Goal: Check status: Check status

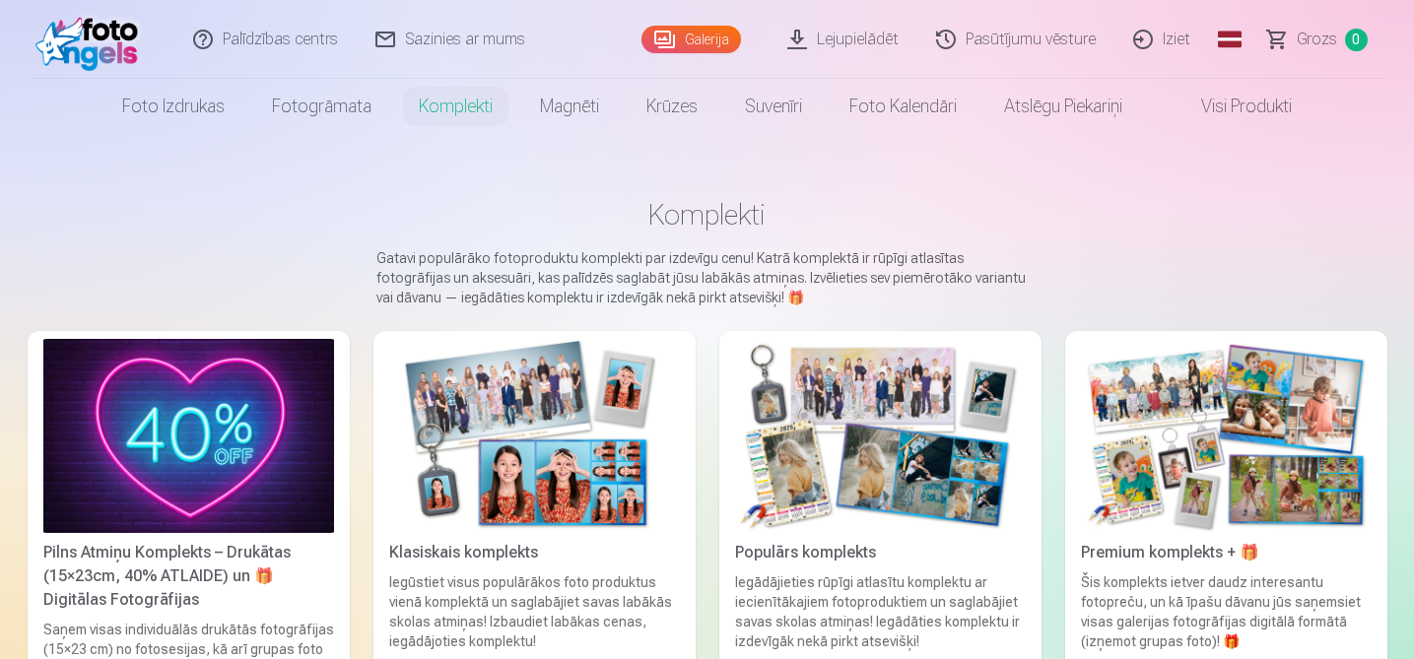
click at [1287, 45] on link "Grozs 0" at bounding box center [1318, 39] width 138 height 79
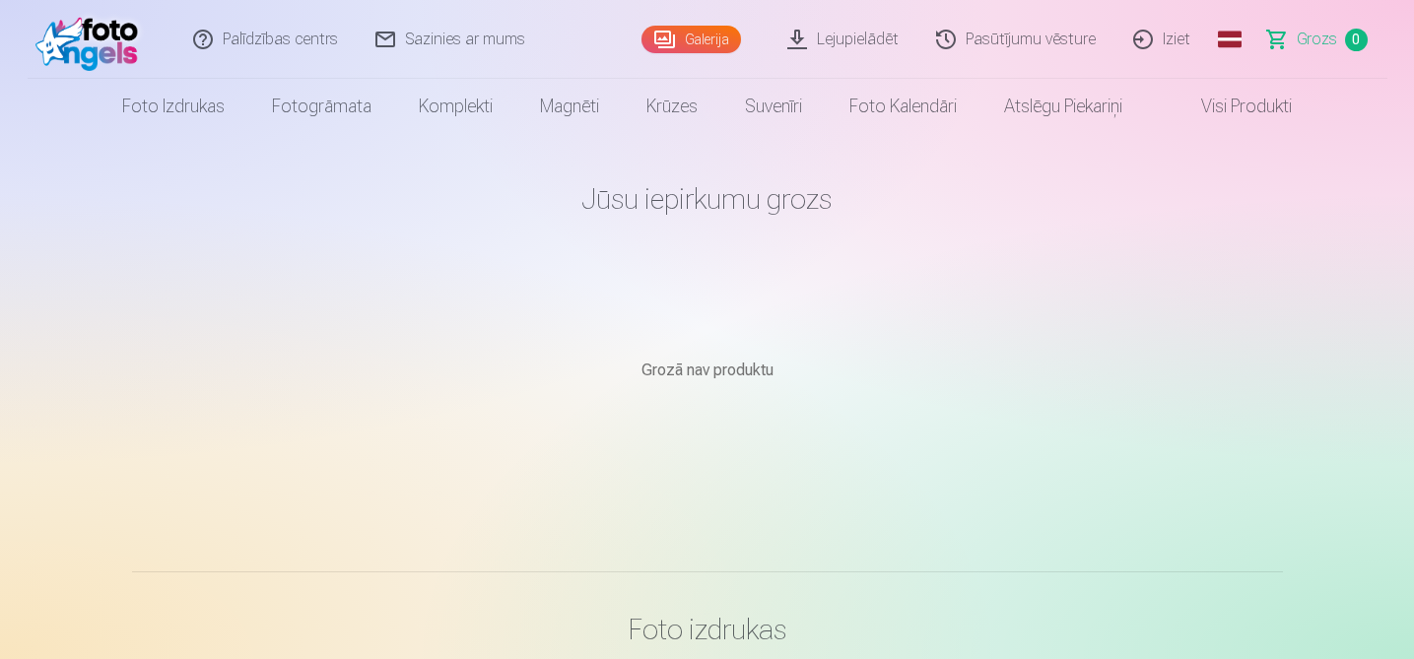
click at [1037, 41] on link "Pasūtījumu vēsture" at bounding box center [1016, 39] width 197 height 79
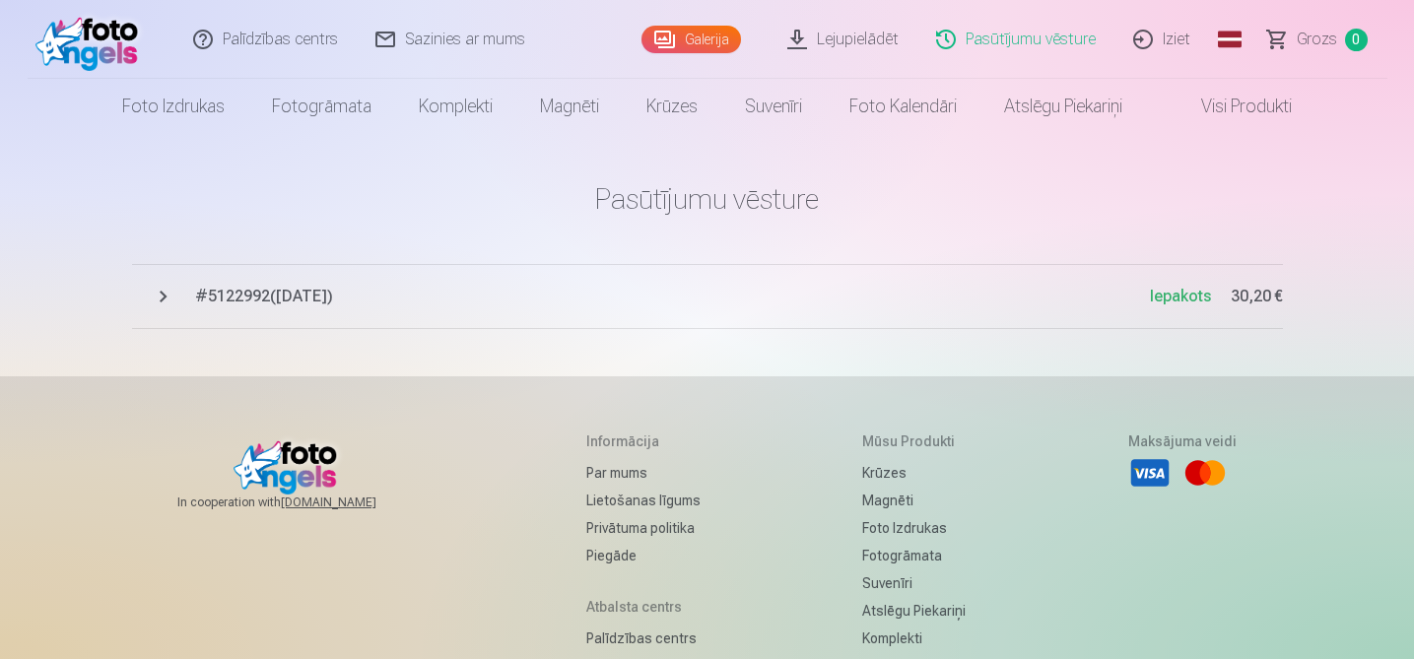
click at [326, 300] on span "# 5122992 ( [DATE] )" at bounding box center [672, 297] width 955 height 24
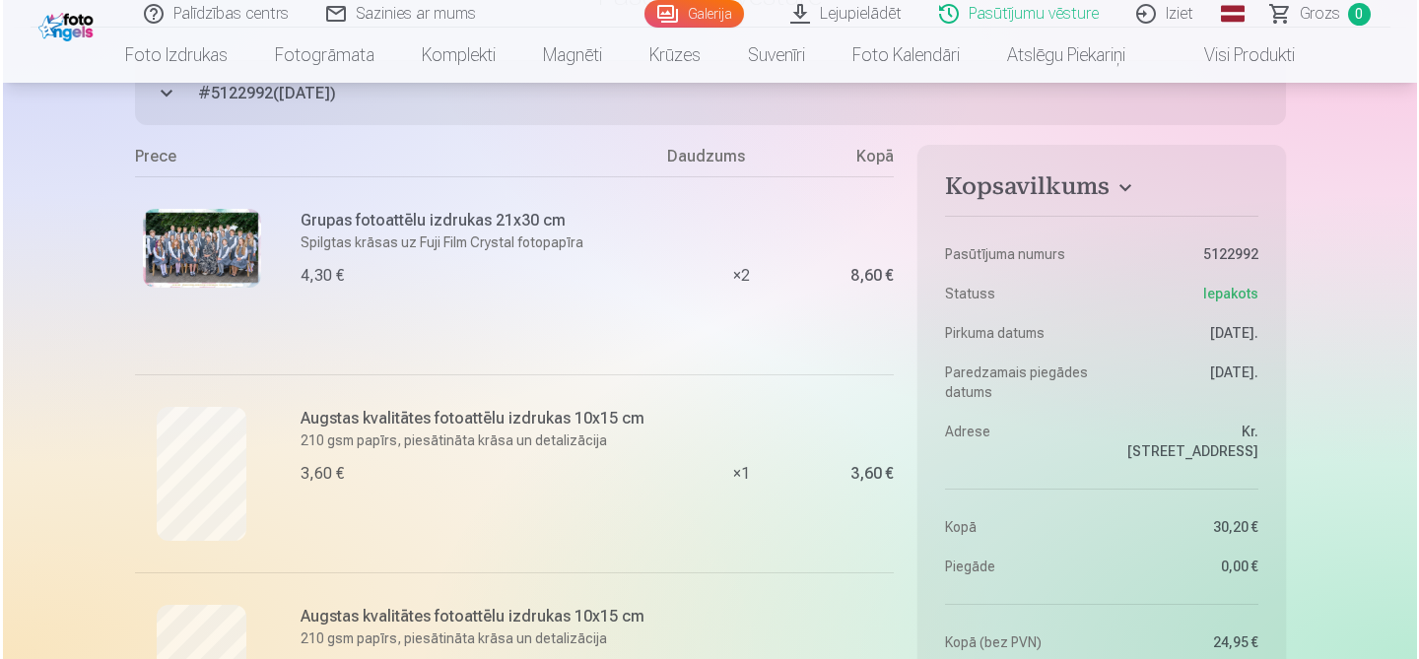
scroll to position [215, 0]
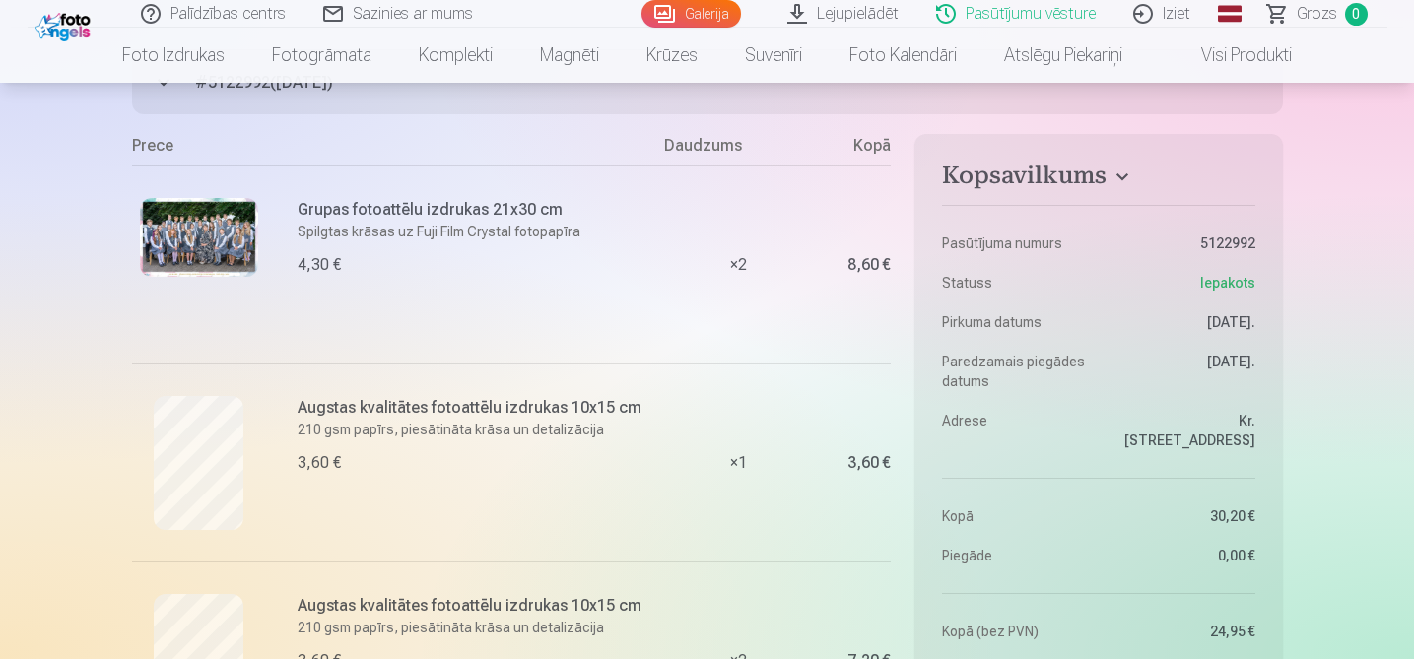
click at [199, 236] on img at bounding box center [199, 237] width 118 height 79
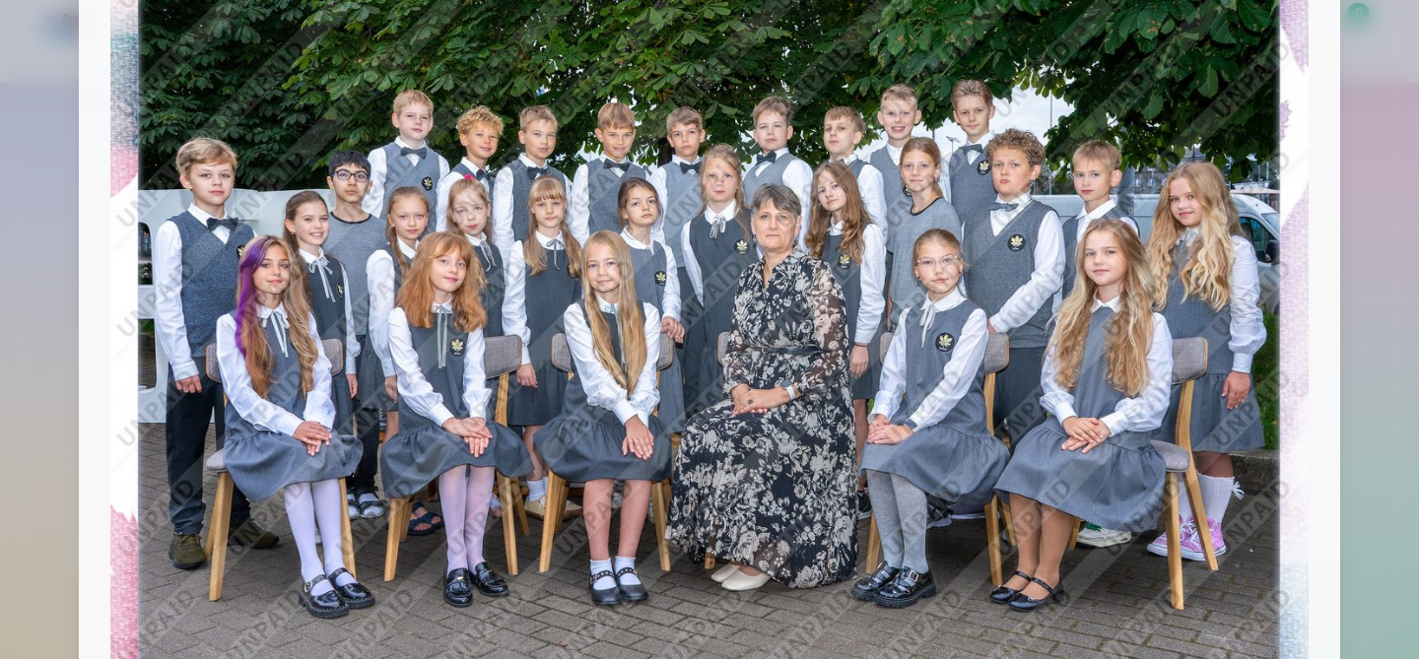
scroll to position [154, 0]
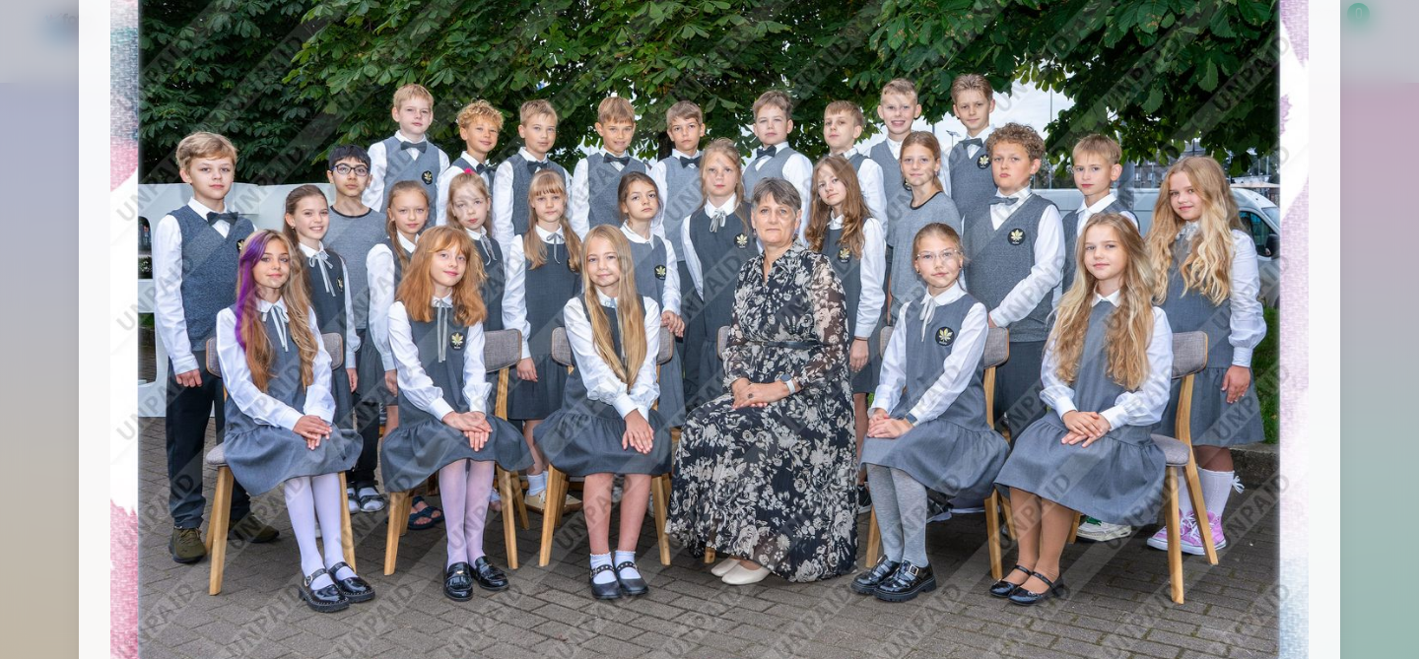
click at [366, 207] on img at bounding box center [709, 316] width 1198 height 799
click at [311, 185] on img at bounding box center [709, 316] width 1198 height 799
drag, startPoint x: 1091, startPoint y: 210, endPoint x: 1418, endPoint y: 197, distance: 327.4
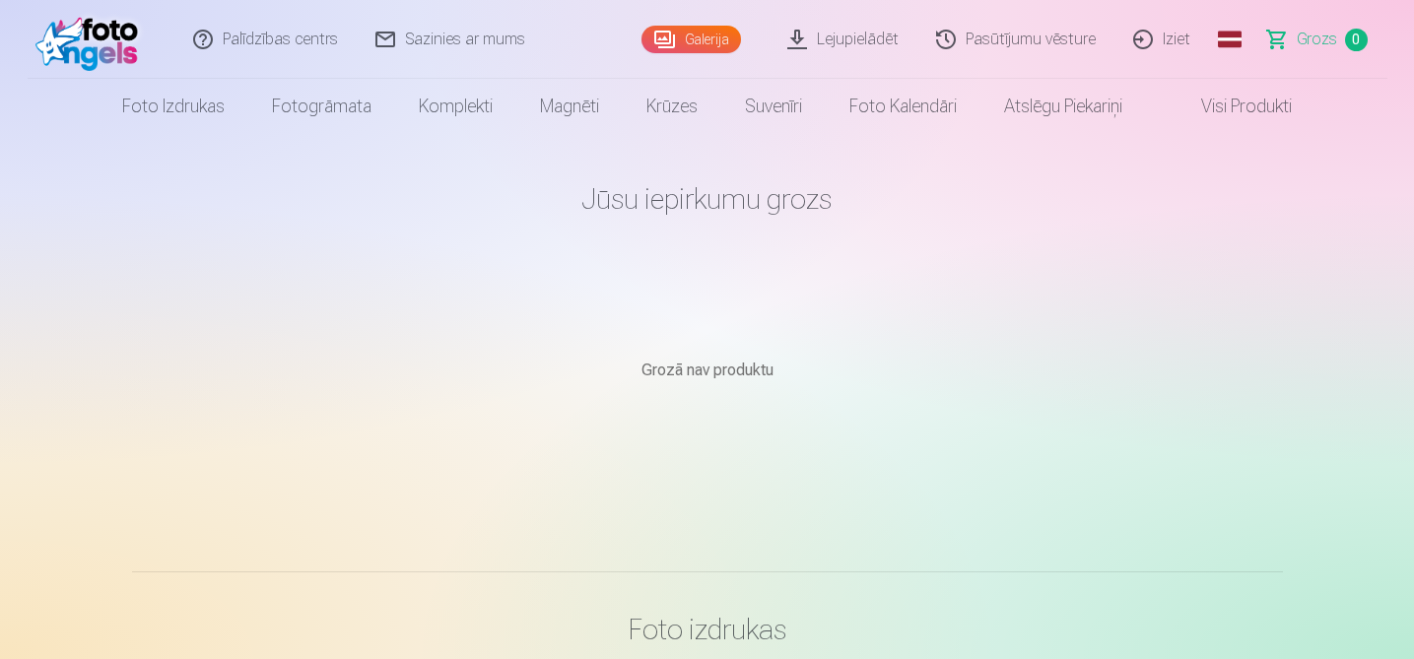
click at [861, 36] on link "Lejupielādēt" at bounding box center [844, 39] width 149 height 79
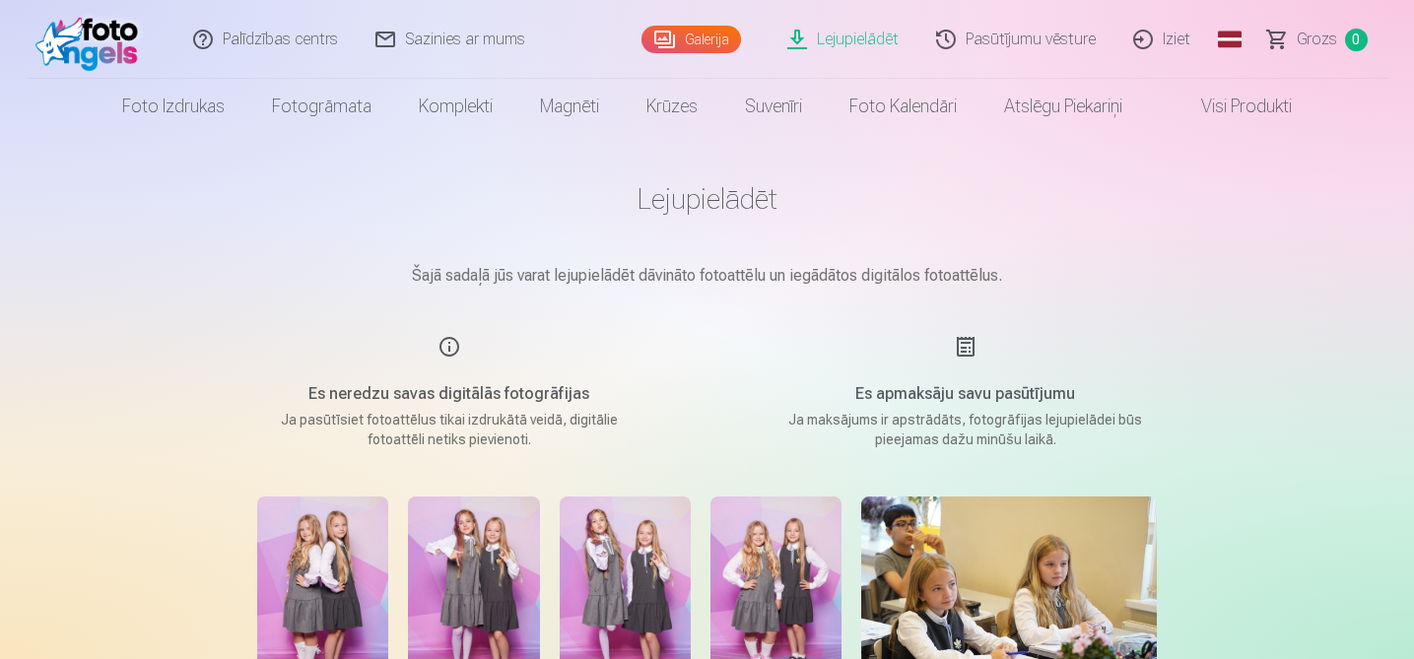
click at [1005, 33] on link "Pasūtījumu vēsture" at bounding box center [1016, 39] width 197 height 79
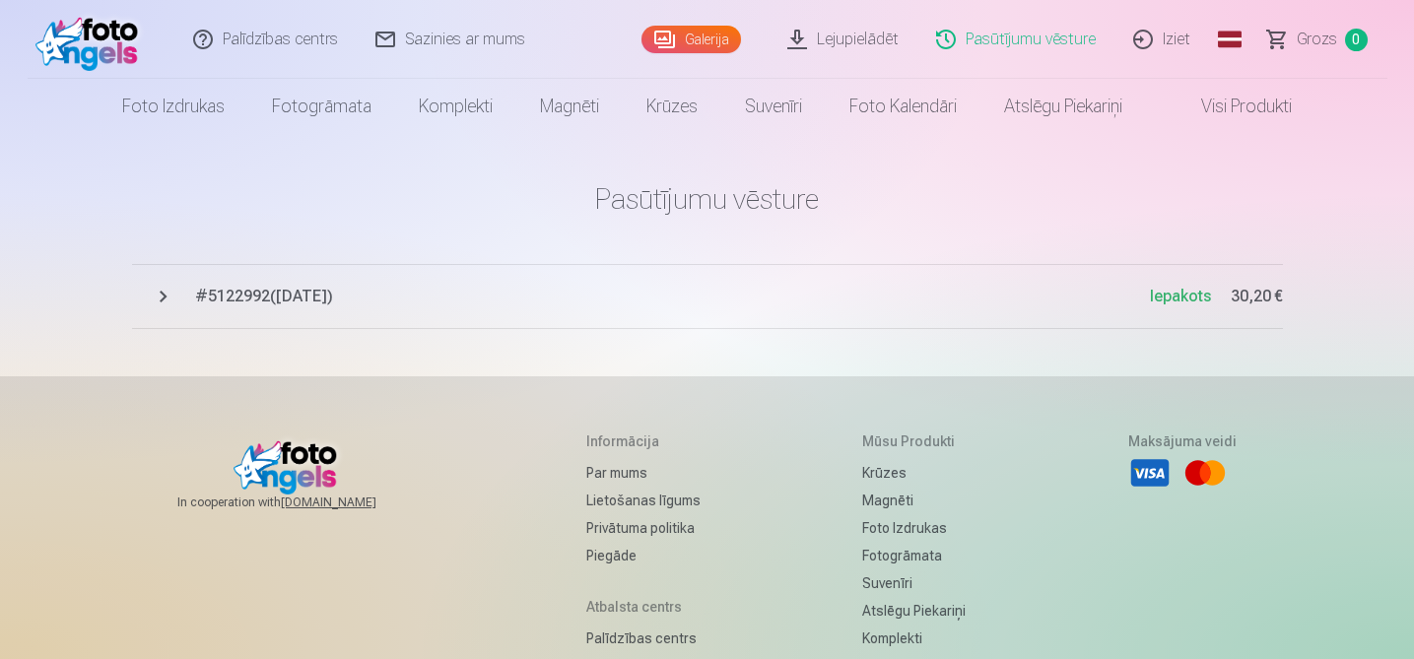
click at [297, 303] on span "# 5122992 ( [DATE] )" at bounding box center [672, 297] width 955 height 24
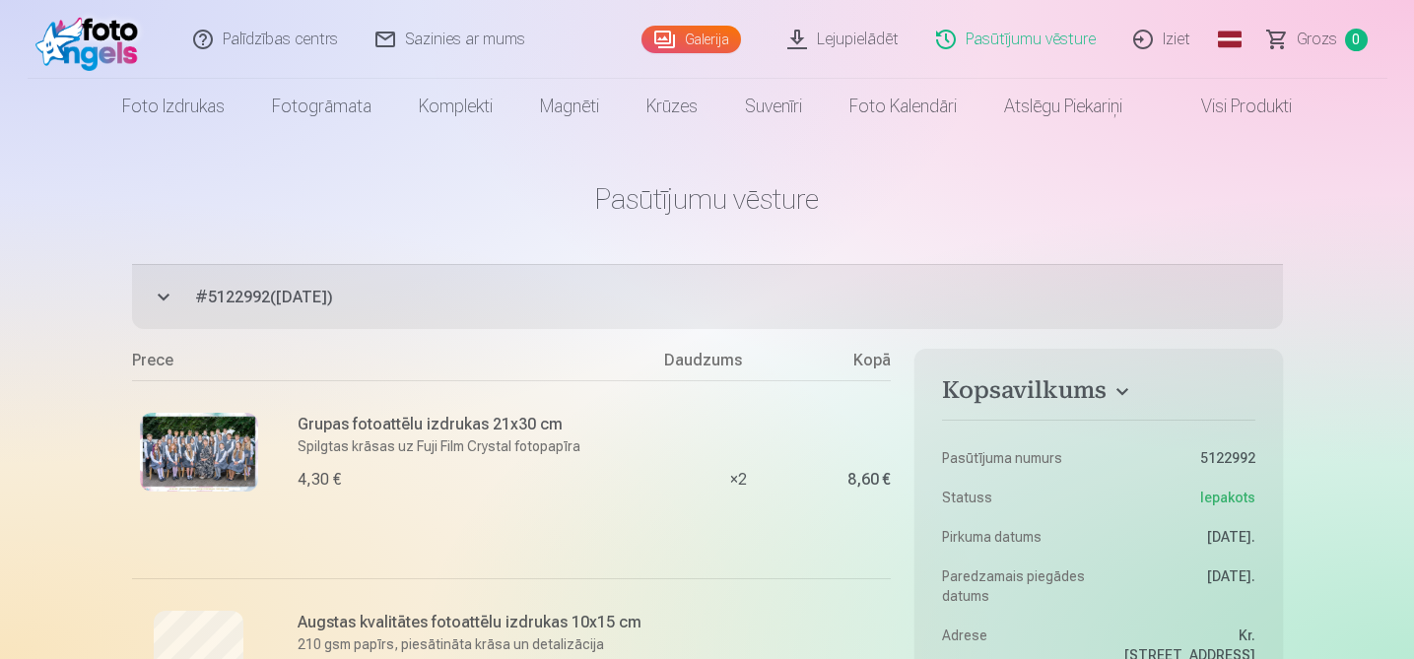
click at [211, 449] on img at bounding box center [199, 452] width 118 height 79
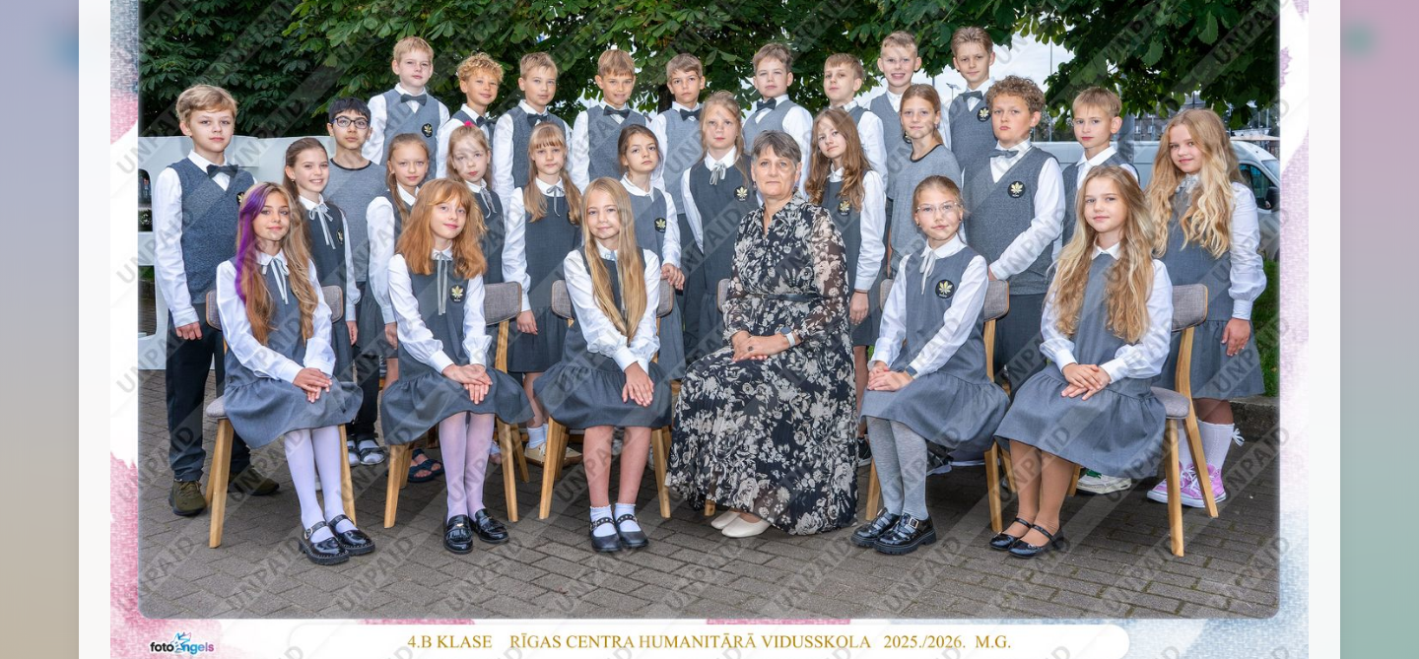
scroll to position [198, 0]
